Goal: Check status: Check status

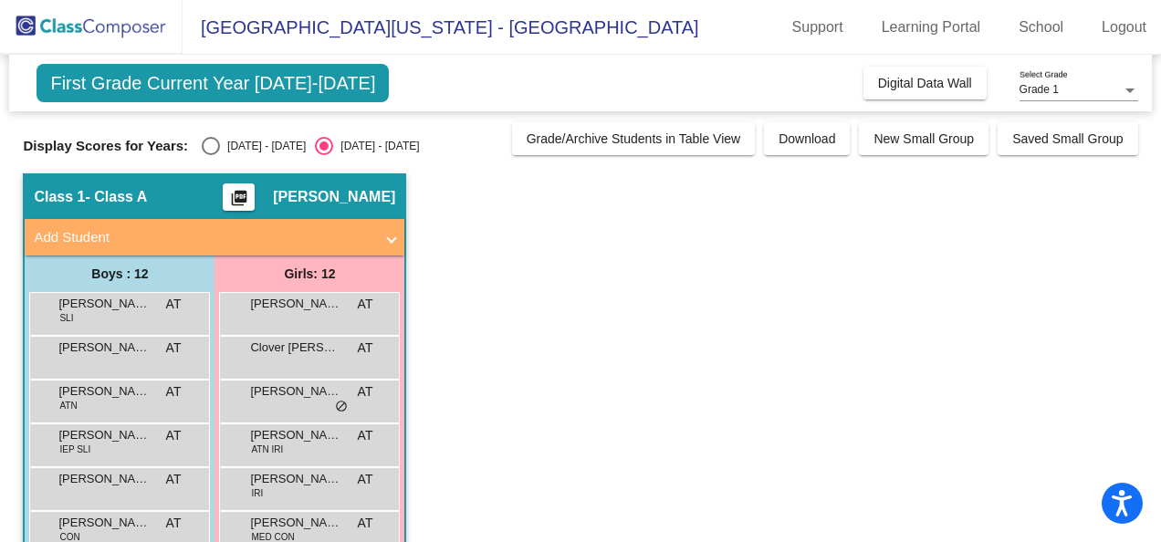
click at [183, 141] on div "Display Scores for Years: [DATE] - [DATE] [DATE] - [DATE]" at bounding box center [262, 146] width 479 height 18
click at [202, 145] on div "Select an option" at bounding box center [211, 146] width 18 height 18
click at [210, 155] on input "[DATE] - [DATE]" at bounding box center [210, 155] width 1 height 1
radio input "true"
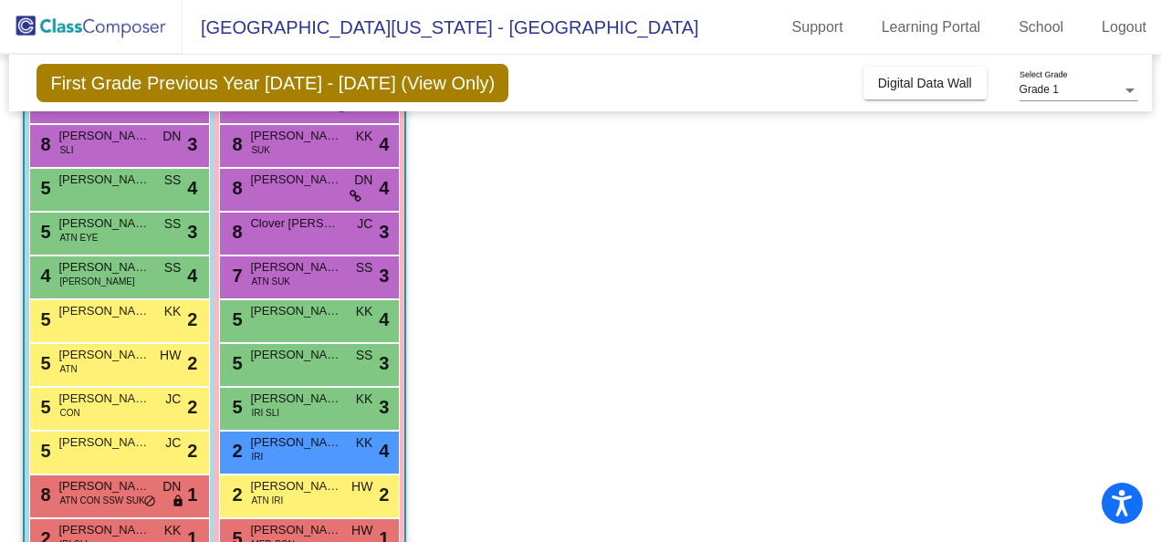
scroll to position [305, 0]
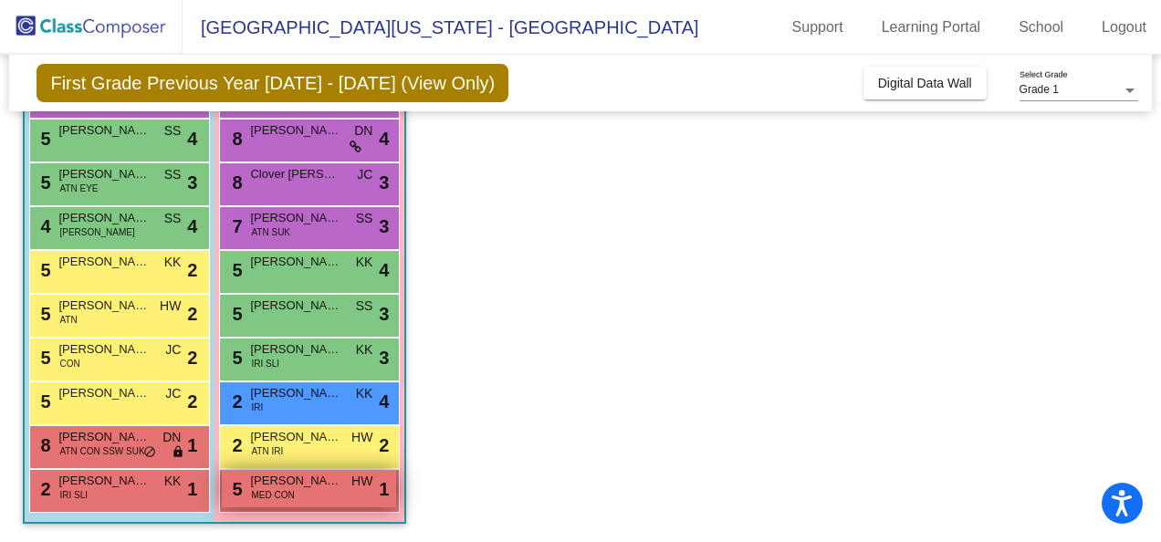
click at [301, 504] on div "5 [PERSON_NAME] MED CON HW lock do_not_disturb_alt 1" at bounding box center [309, 488] width 174 height 37
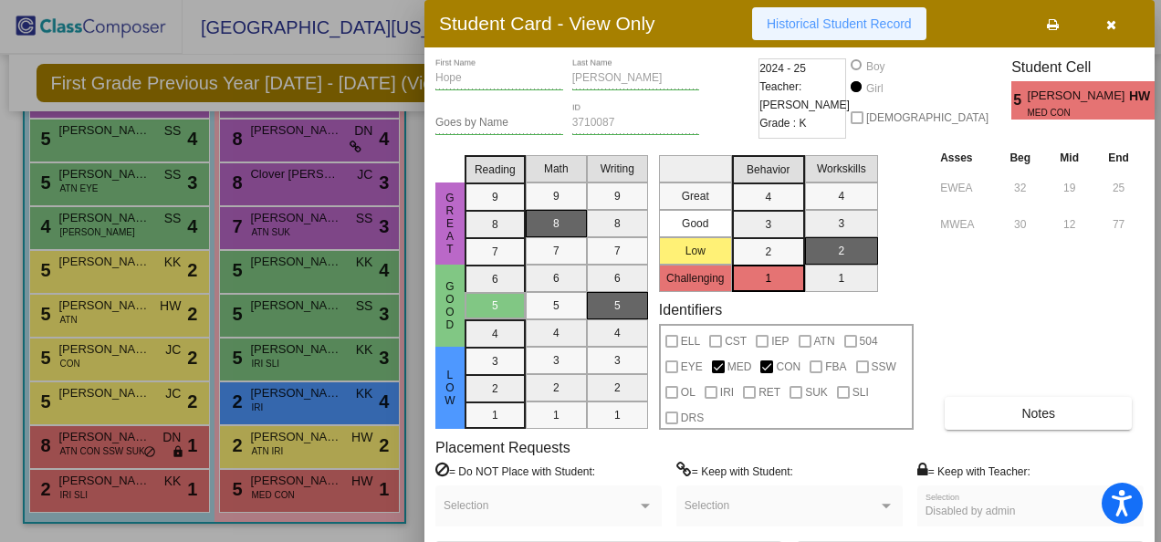
click at [808, 28] on span "Historical Student Record" at bounding box center [839, 23] width 145 height 15
click at [1110, 23] on icon "button" at bounding box center [1111, 24] width 10 height 13
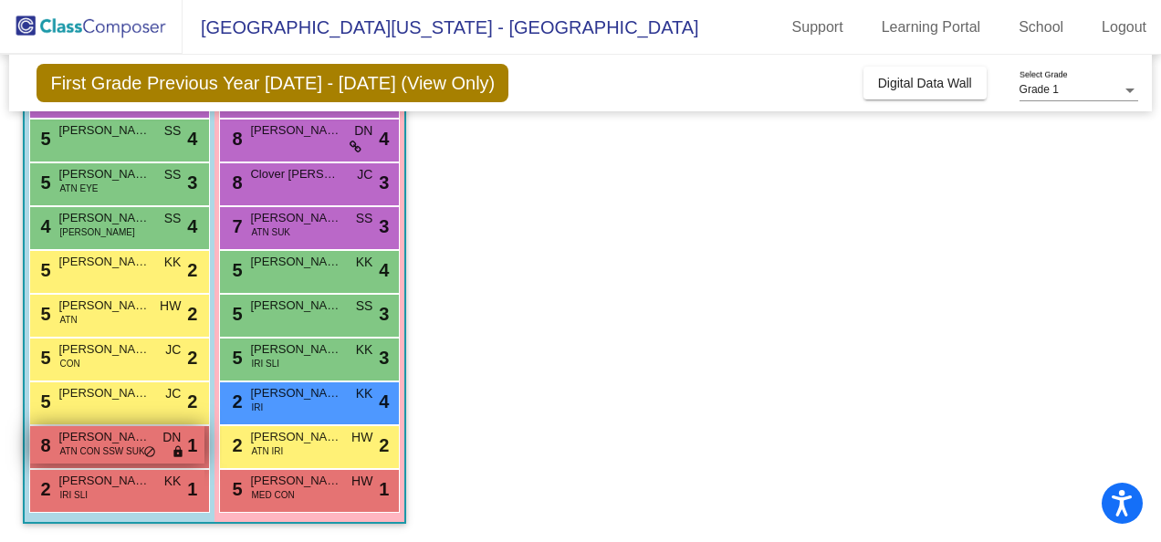
click at [124, 431] on span "[PERSON_NAME]" at bounding box center [103, 437] width 91 height 18
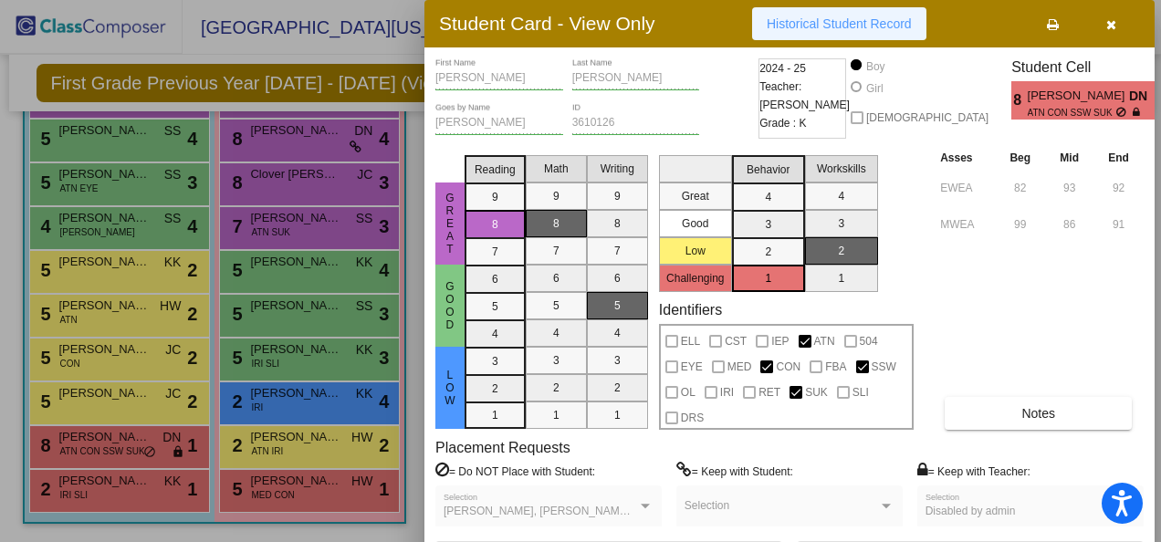
click at [832, 22] on span "Historical Student Record" at bounding box center [839, 23] width 145 height 15
click at [1115, 26] on icon "button" at bounding box center [1111, 24] width 10 height 13
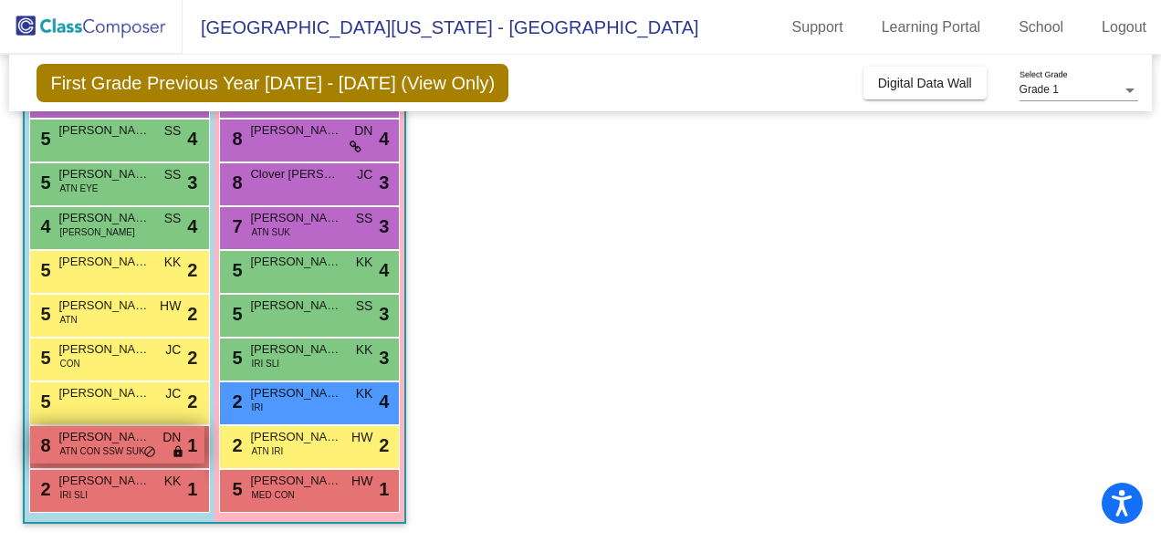
click at [115, 444] on span "ATN CON SSW SUK" at bounding box center [101, 451] width 85 height 14
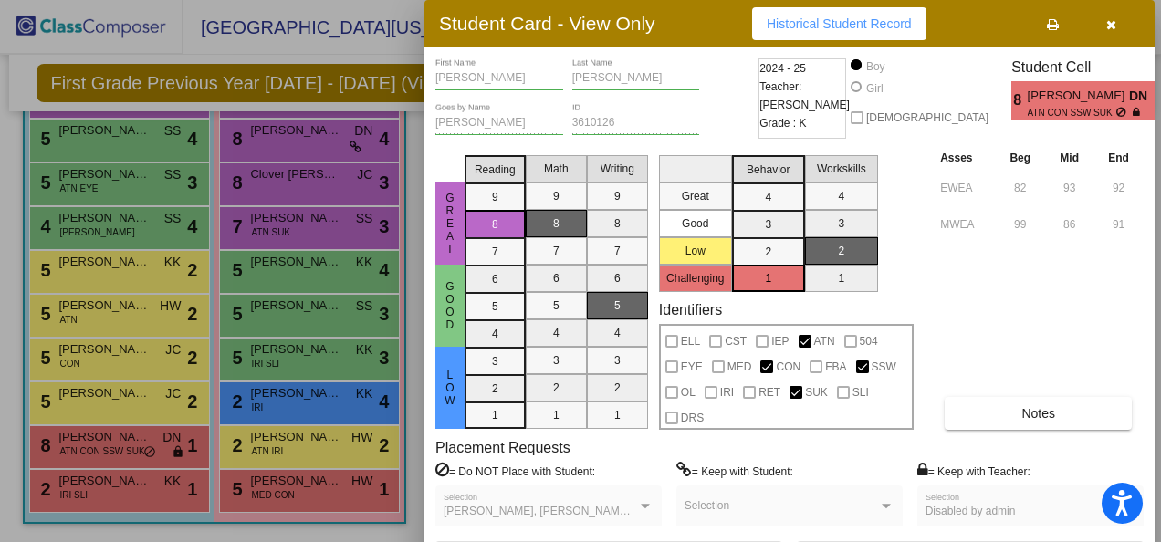
click at [829, 5] on div "Student Card - View Only Historical Student Record" at bounding box center [789, 23] width 730 height 47
drag, startPoint x: 825, startPoint y: 22, endPoint x: 802, endPoint y: 26, distance: 23.1
click at [802, 26] on span "Historical Student Record" at bounding box center [839, 23] width 145 height 15
click at [1121, 31] on button "button" at bounding box center [1111, 23] width 58 height 33
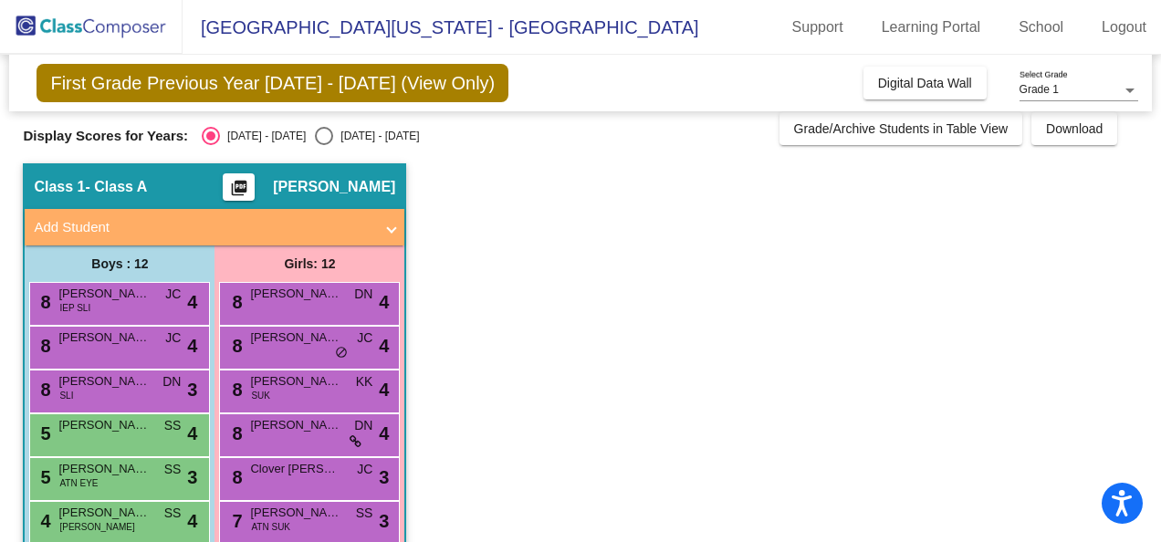
scroll to position [8, 0]
